Goal: Information Seeking & Learning: Learn about a topic

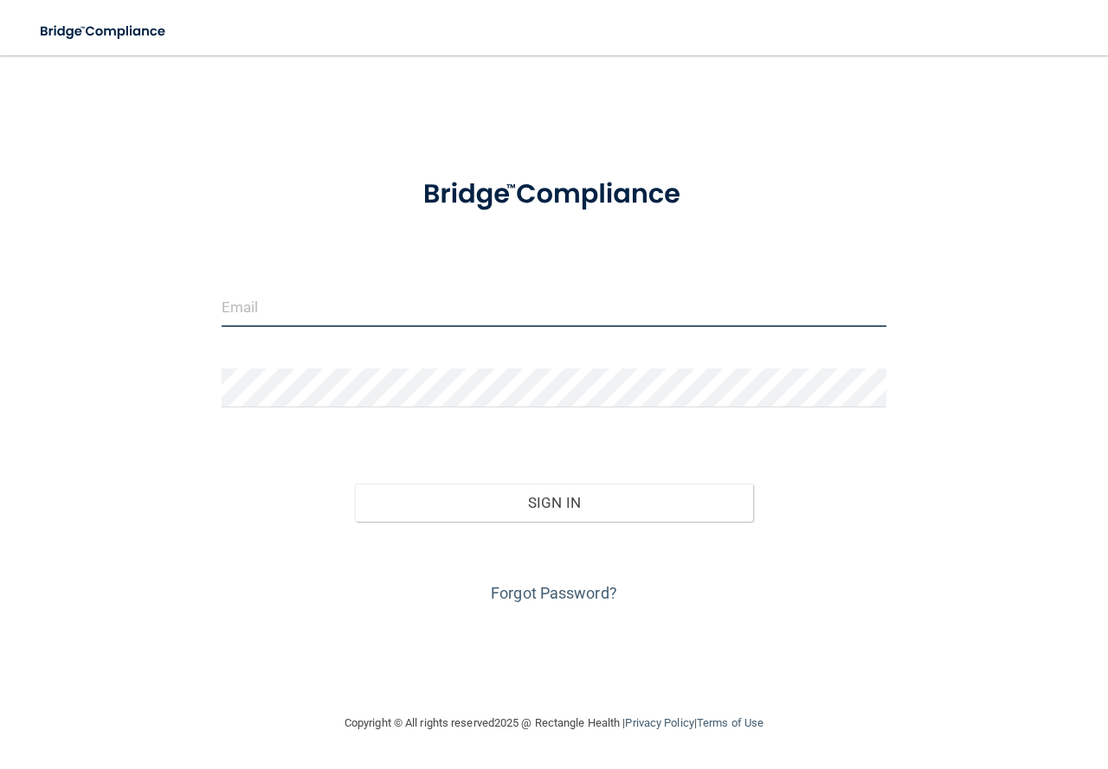
click at [288, 322] on input "email" at bounding box center [554, 307] width 665 height 39
type input "[EMAIL_ADDRESS][DOMAIN_NAME]"
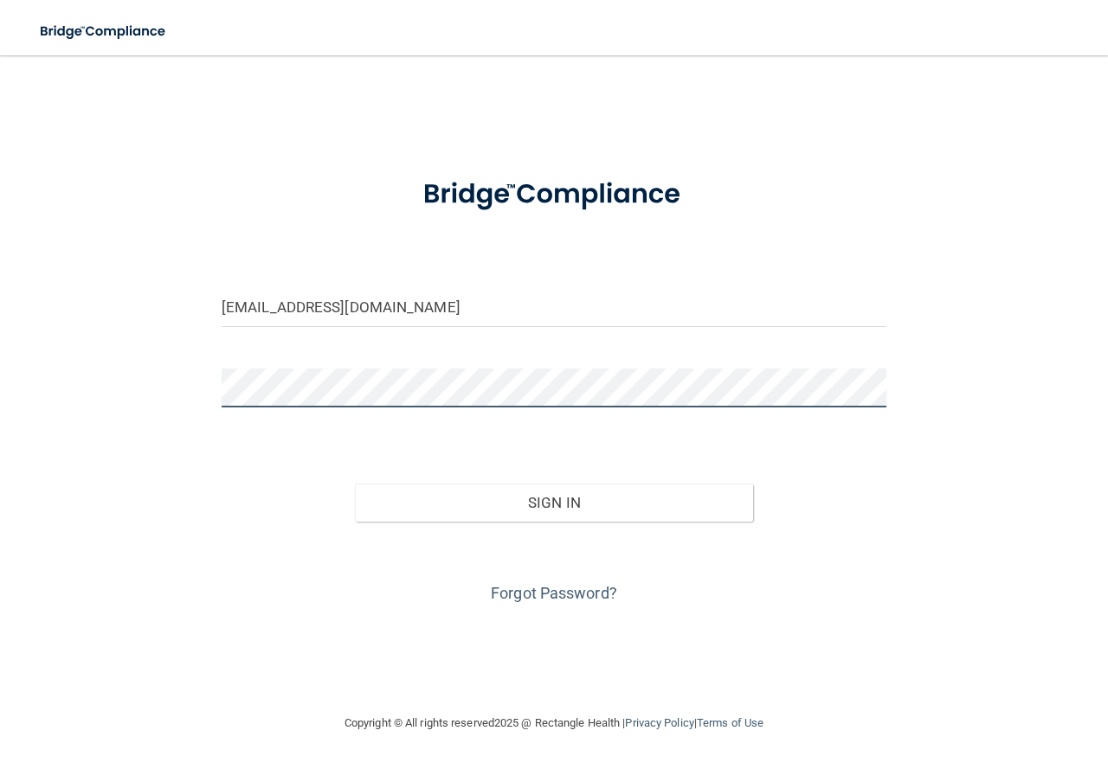
click at [355, 484] on button "Sign In" at bounding box center [554, 503] width 399 height 38
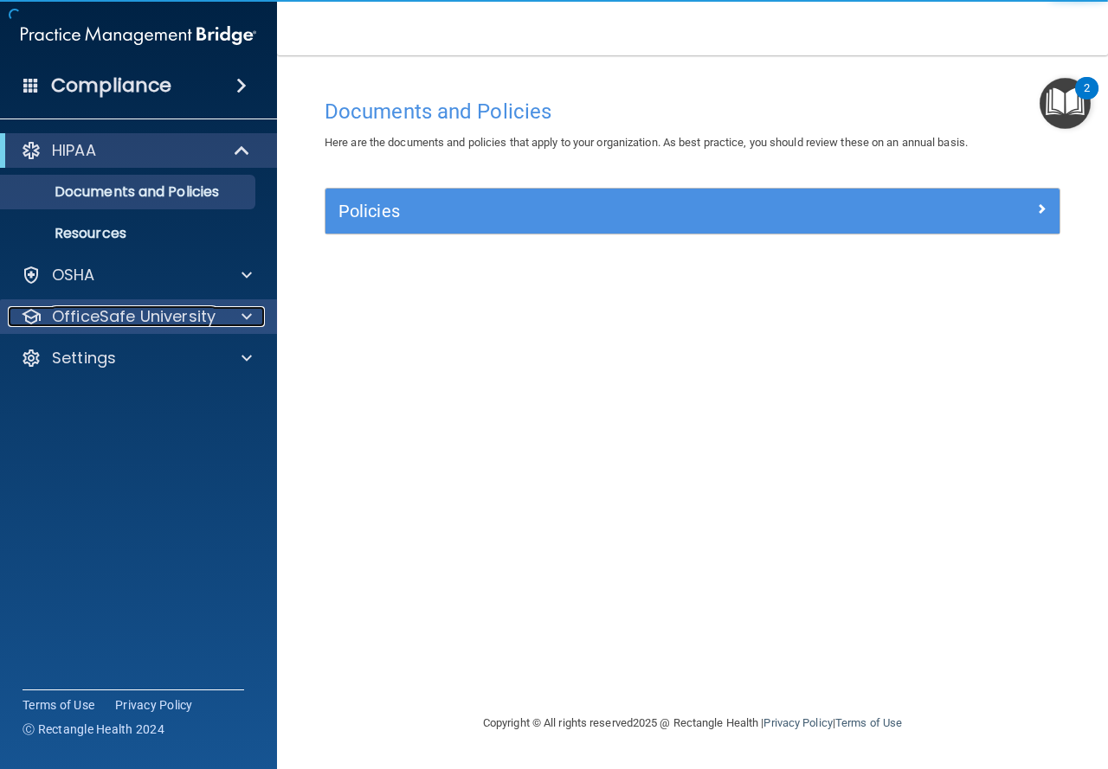
click at [251, 319] on span at bounding box center [246, 316] width 10 height 21
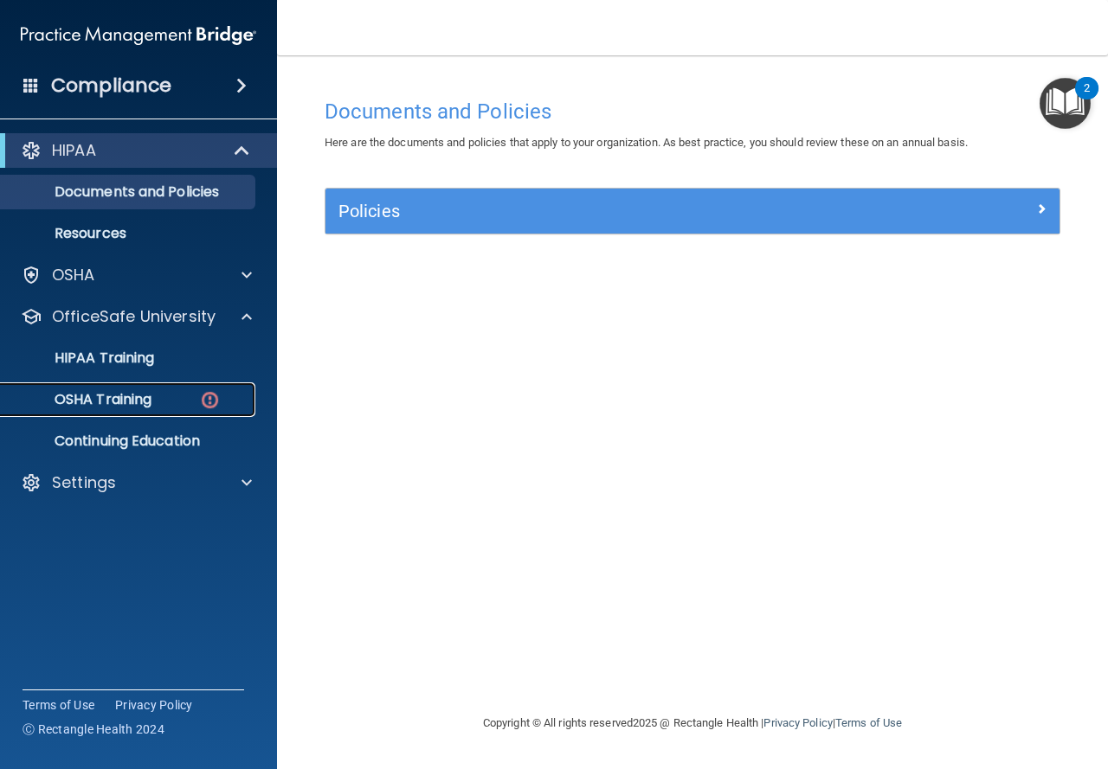
click at [165, 385] on link "OSHA Training" at bounding box center [119, 400] width 273 height 35
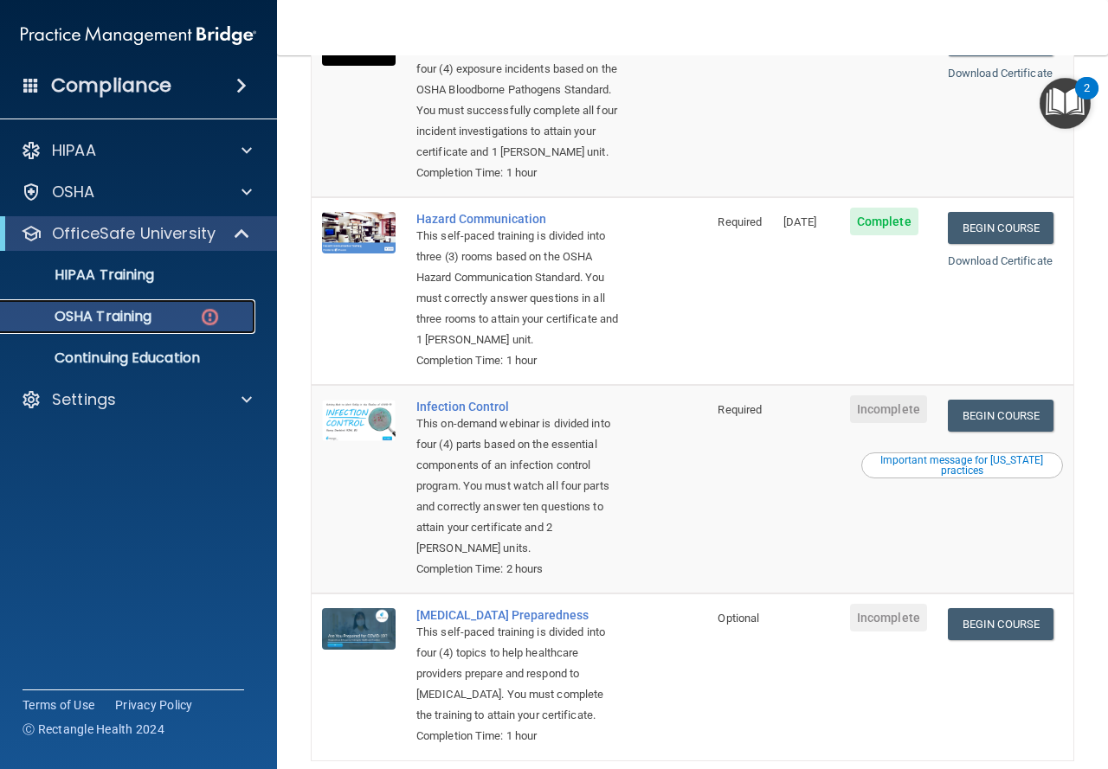
scroll to position [400, 0]
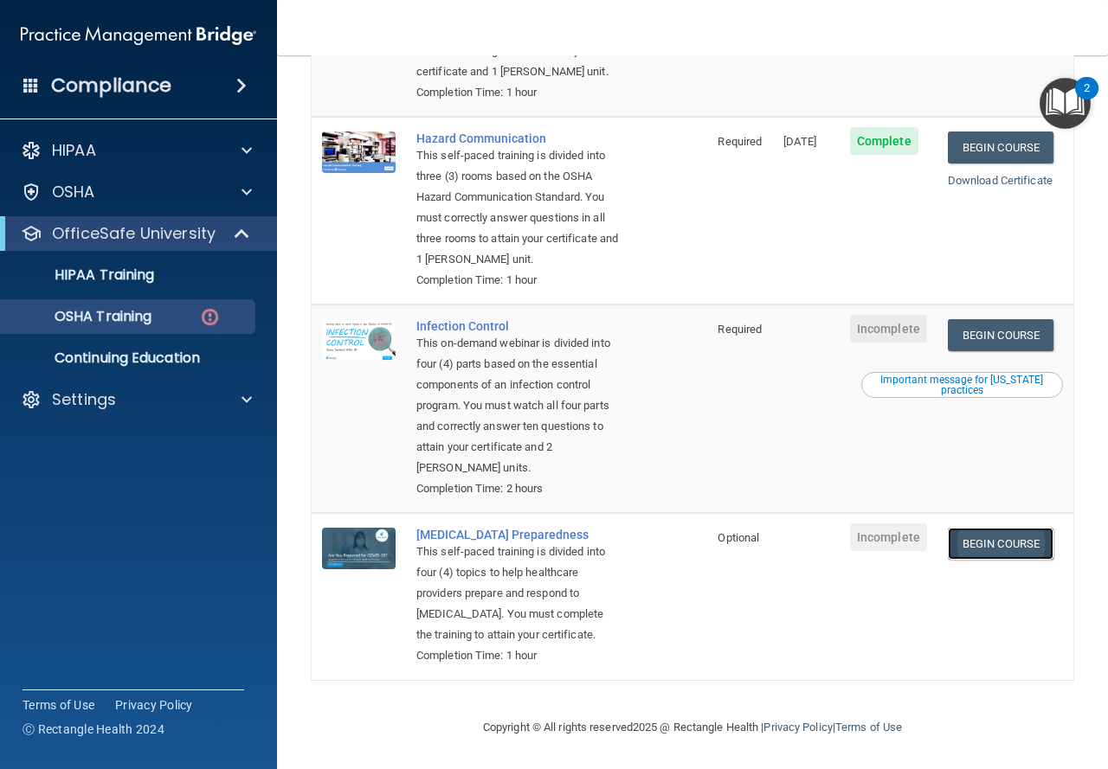
click at [1007, 528] on link "Begin Course" at bounding box center [1001, 544] width 106 height 32
